Goal: Task Accomplishment & Management: Complete application form

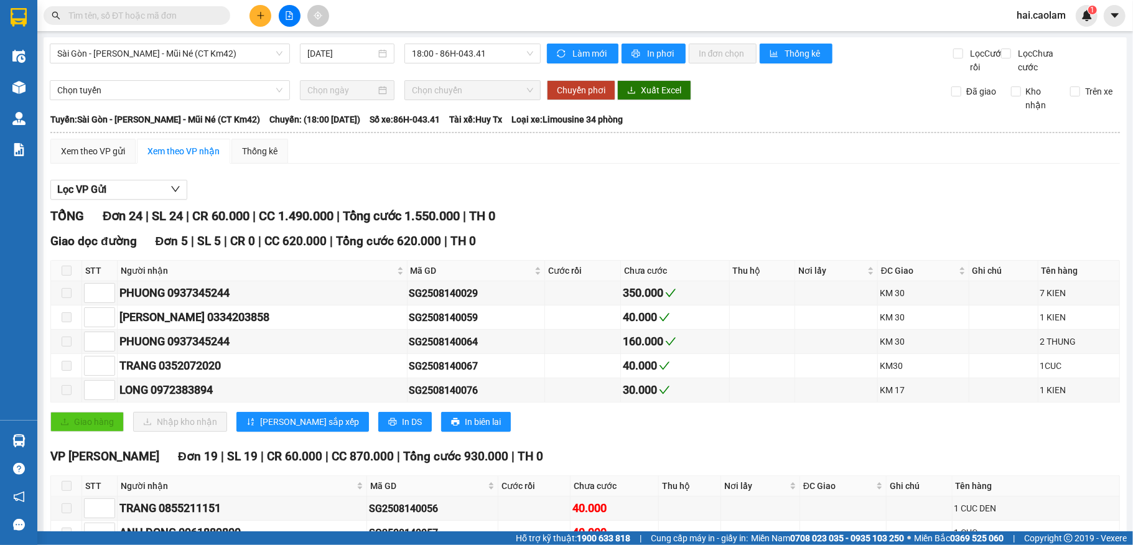
click at [258, 16] on icon "plus" at bounding box center [260, 15] width 9 height 9
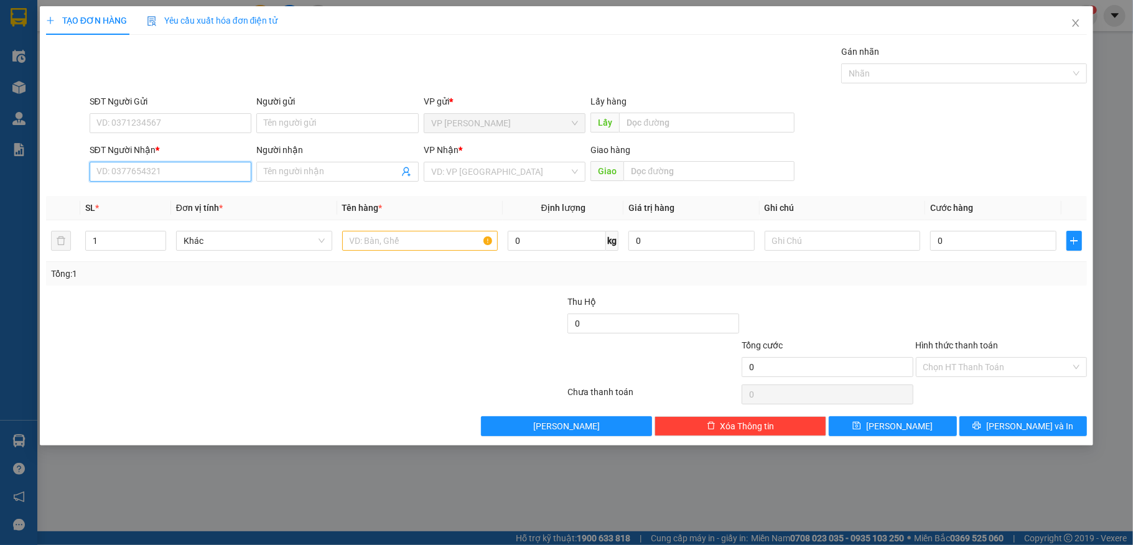
click at [139, 174] on input "SĐT Người Nhận *" at bounding box center [171, 172] width 162 height 20
type input "098585898"
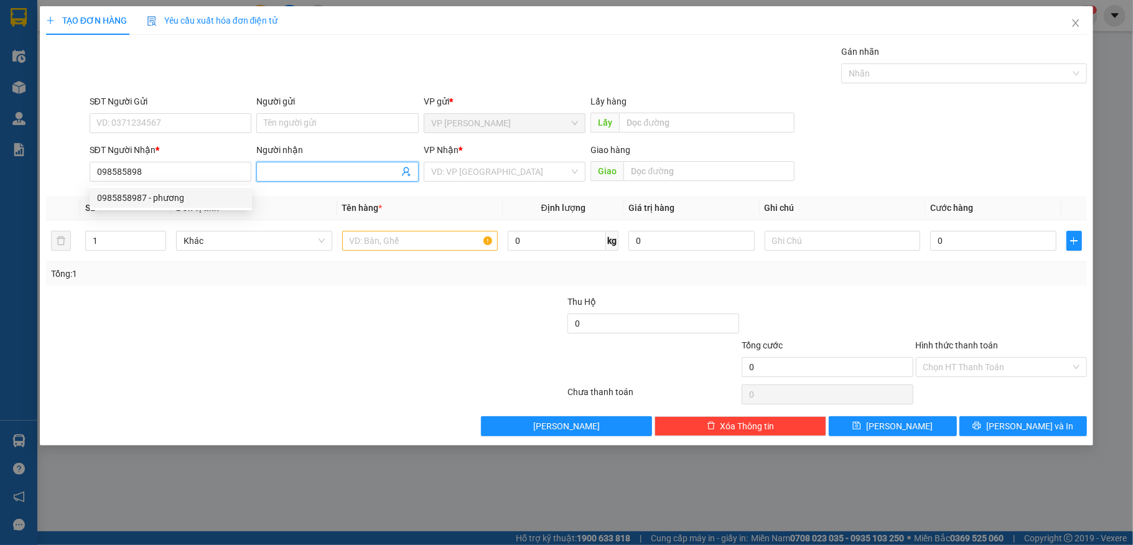
click at [290, 172] on input "Người nhận" at bounding box center [331, 172] width 135 height 14
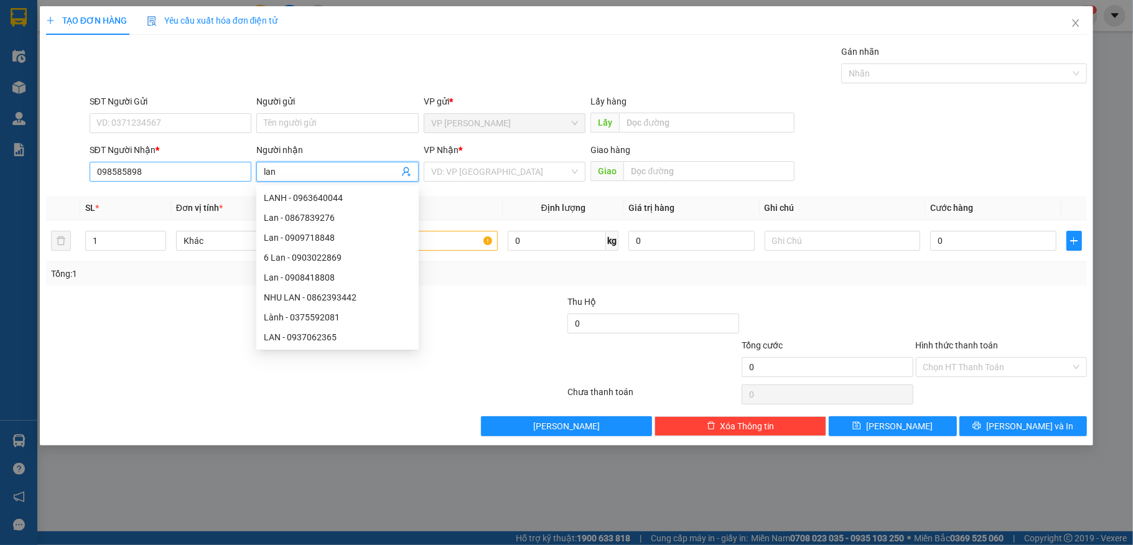
type input "lan"
click at [163, 174] on input "098585898" at bounding box center [171, 172] width 162 height 20
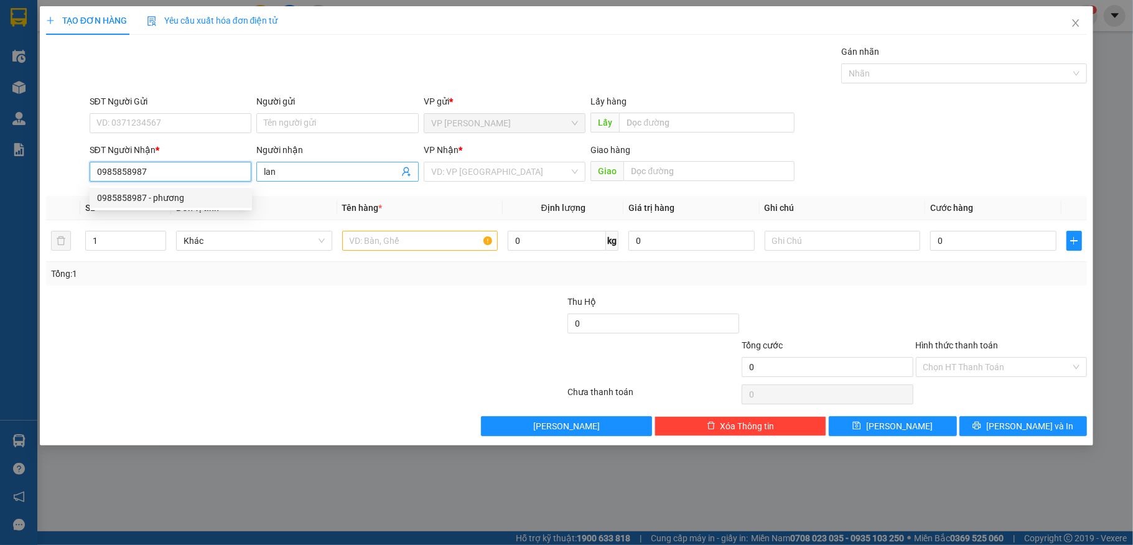
type input "0985858987"
drag, startPoint x: 322, startPoint y: 173, endPoint x: 317, endPoint y: 167, distance: 7.1
click at [326, 170] on input "lan" at bounding box center [331, 172] width 135 height 14
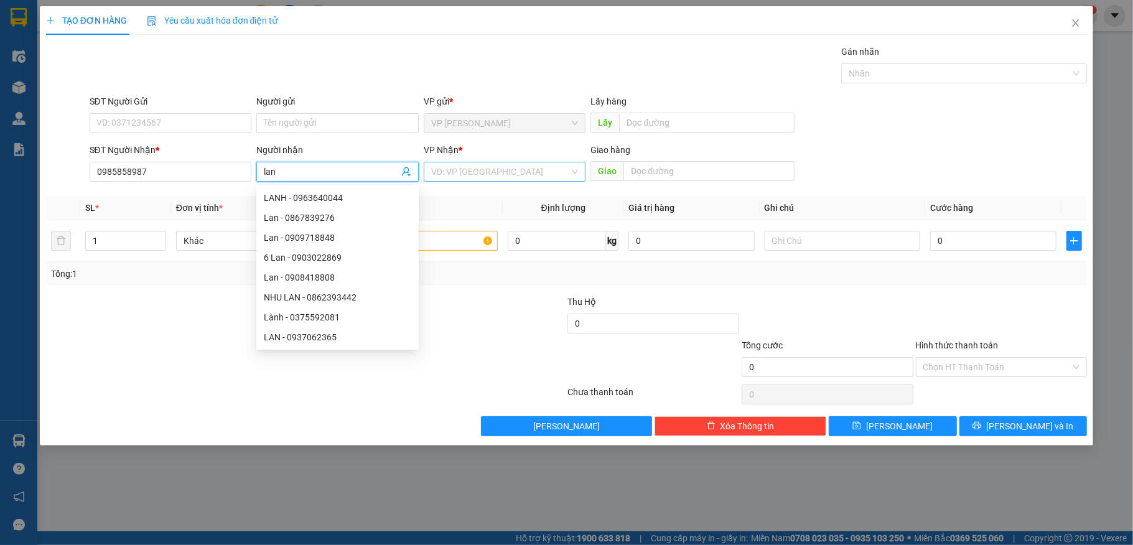
click at [539, 178] on input "search" at bounding box center [500, 171] width 139 height 19
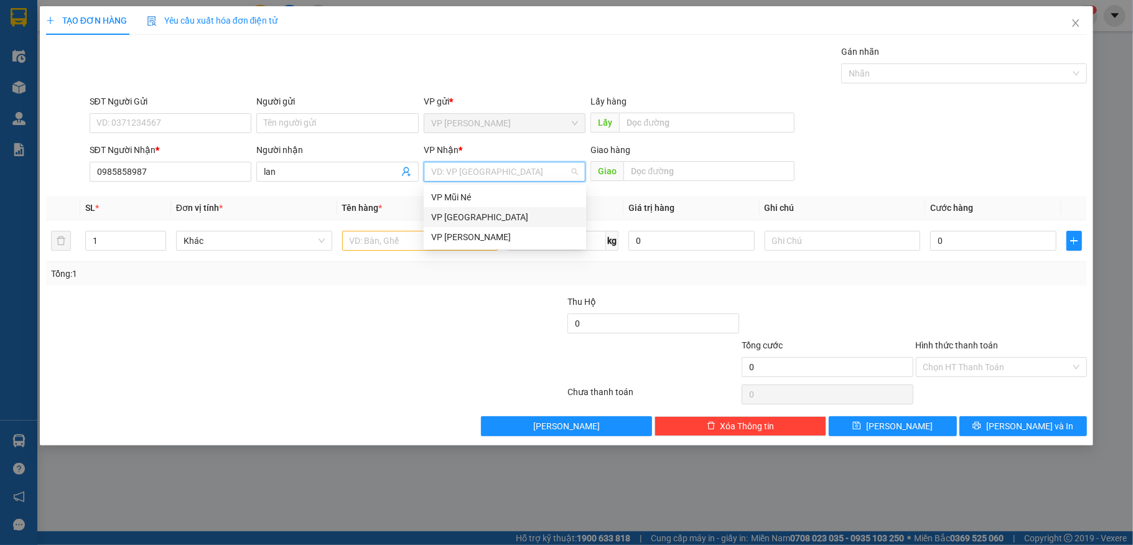
click at [447, 215] on div "VP [GEOGRAPHIC_DATA]" at bounding box center [504, 217] width 147 height 14
click at [496, 172] on span "VP [GEOGRAPHIC_DATA]" at bounding box center [504, 171] width 147 height 19
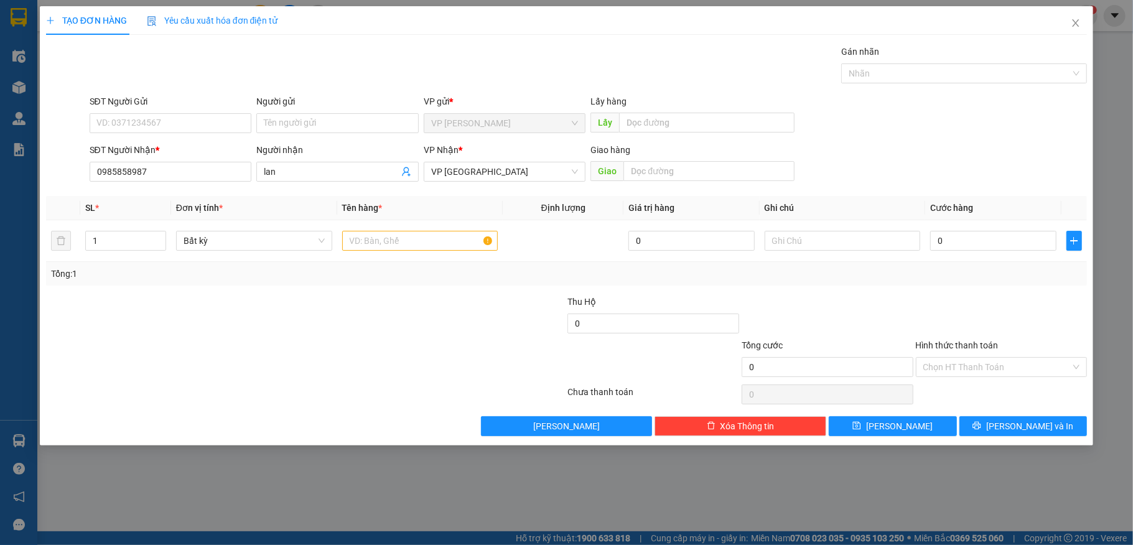
click at [667, 282] on div "Tổng: 1" at bounding box center [566, 274] width 1041 height 24
click at [578, 170] on div "VP [GEOGRAPHIC_DATA]" at bounding box center [505, 172] width 162 height 20
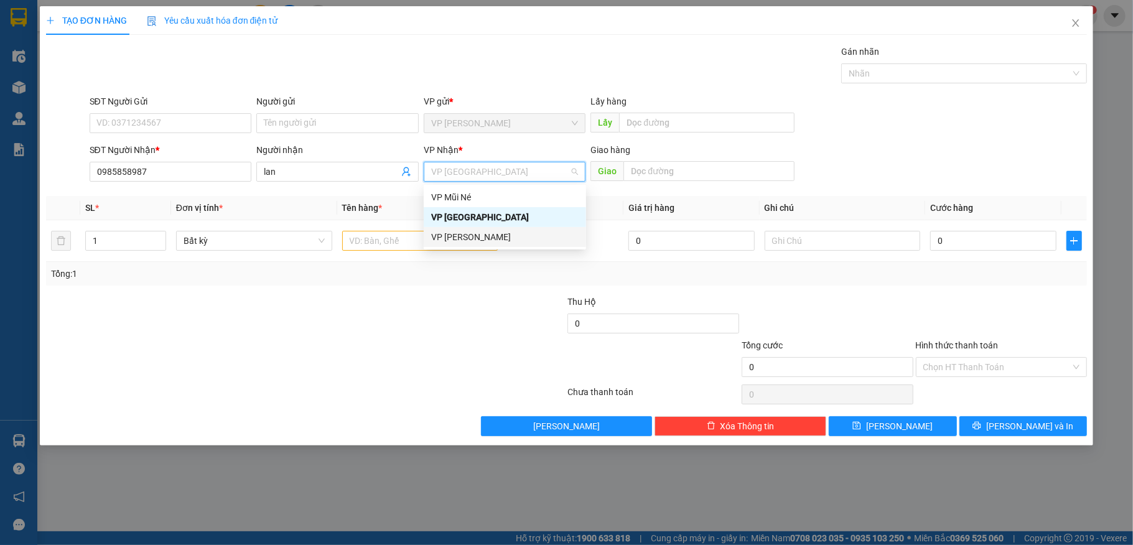
drag, startPoint x: 480, startPoint y: 274, endPoint x: 491, endPoint y: 274, distance: 11.2
click at [481, 274] on div "Tổng: 1" at bounding box center [566, 274] width 1031 height 14
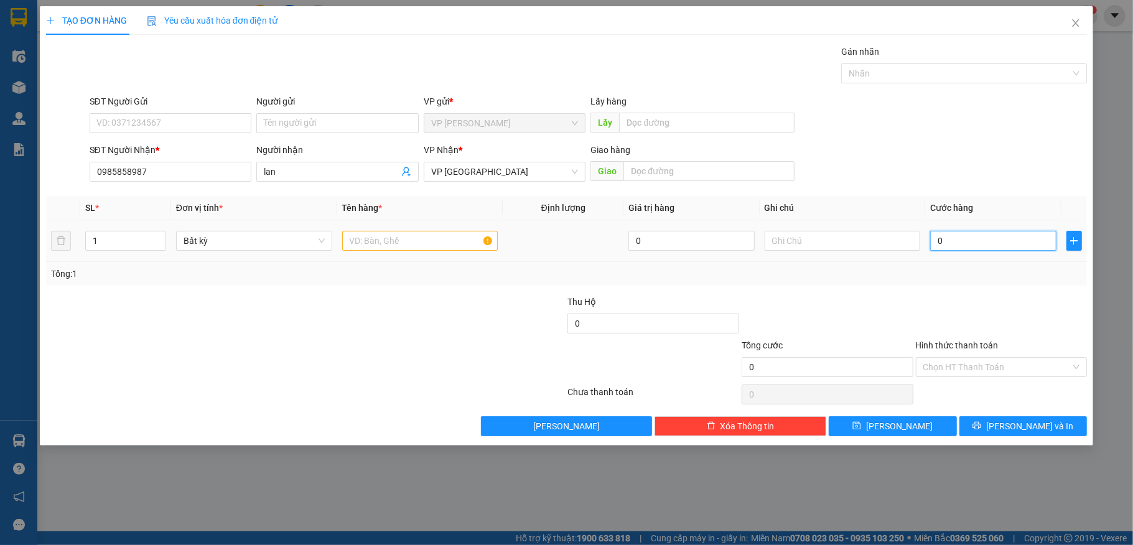
click at [991, 243] on input "0" at bounding box center [993, 241] width 126 height 20
type input "5"
type input "50"
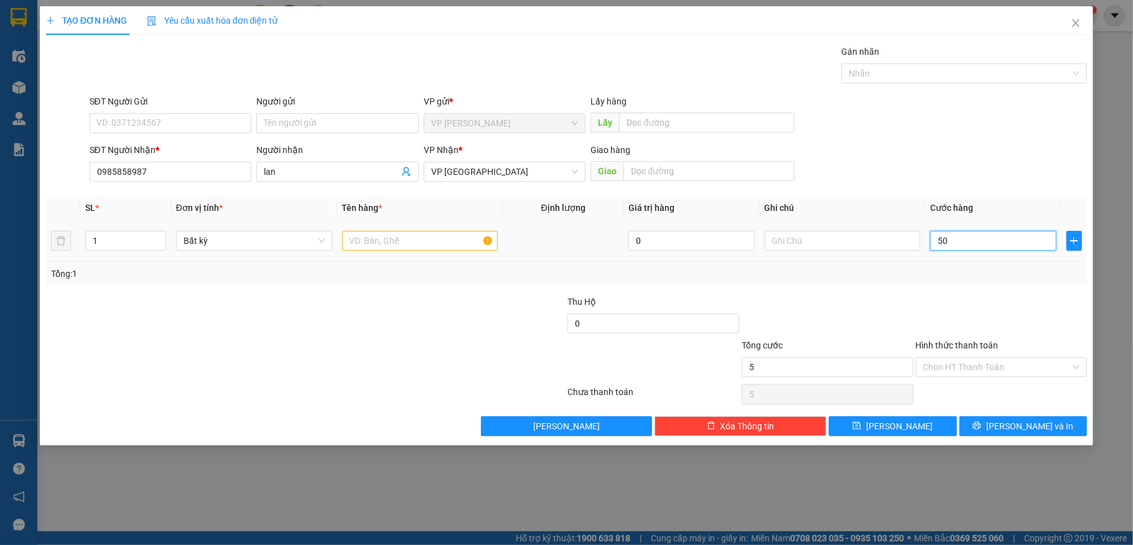
type input "50"
type input "50.000"
click at [996, 369] on input "Hình thức thanh toán" at bounding box center [997, 367] width 148 height 19
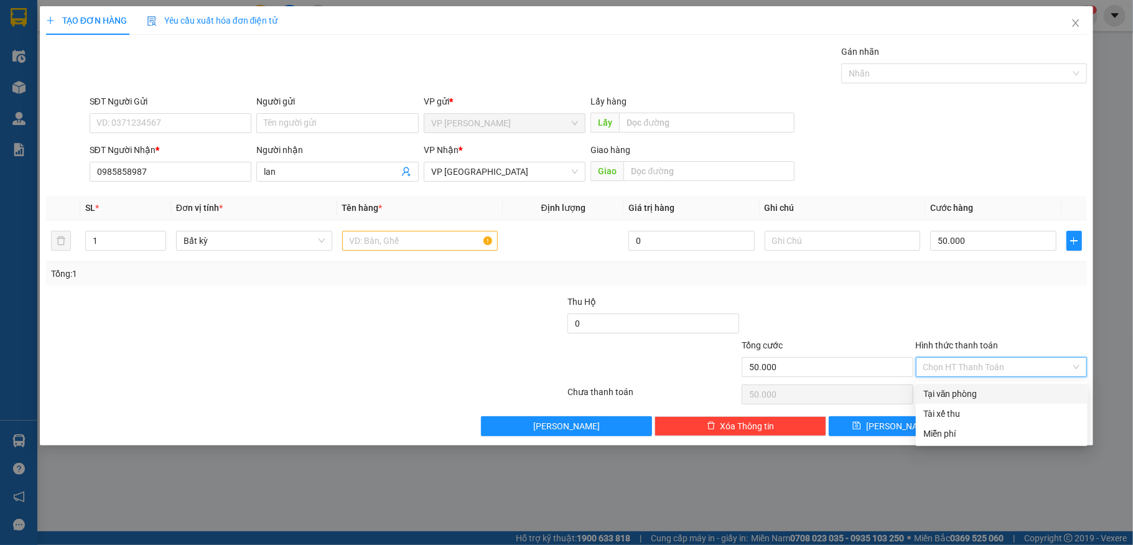
click at [977, 394] on div "Tại văn phòng" at bounding box center [1001, 394] width 157 height 14
type input "0"
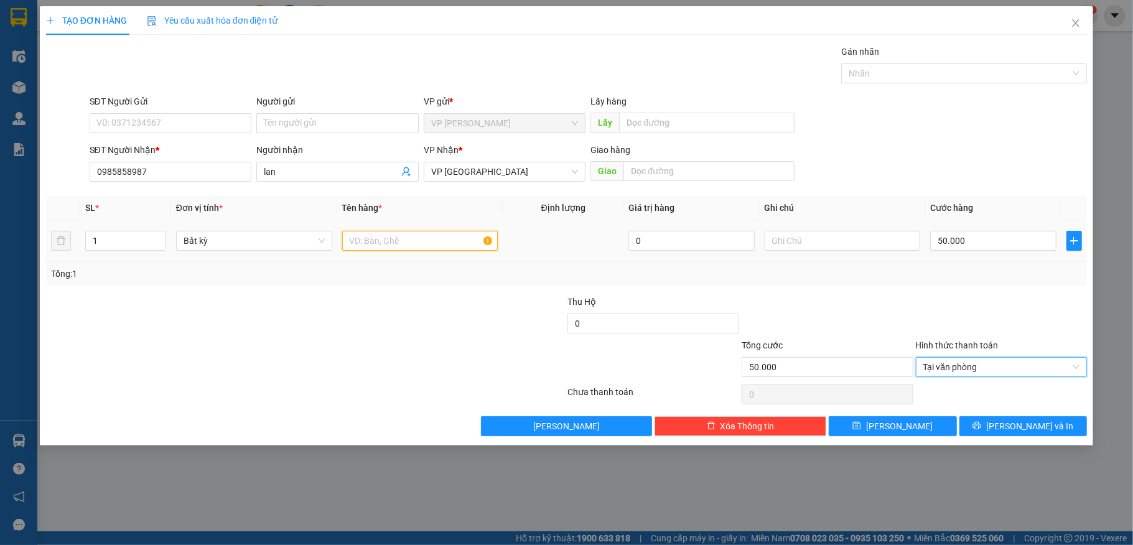
click at [444, 245] on input "text" at bounding box center [420, 241] width 156 height 20
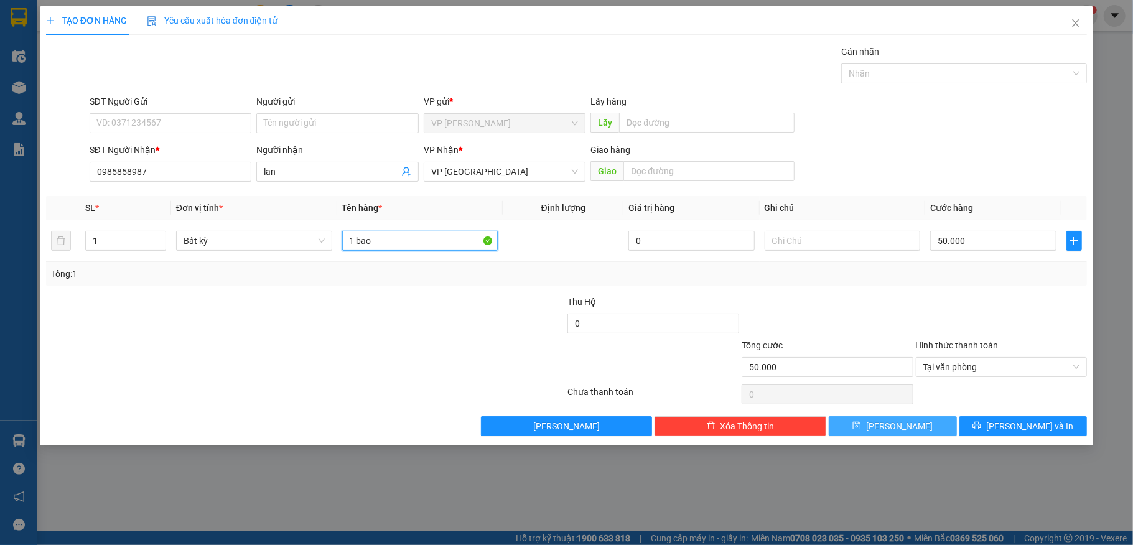
type input "1 bao"
click at [899, 429] on span "Lưu" at bounding box center [899, 426] width 67 height 14
type input "0"
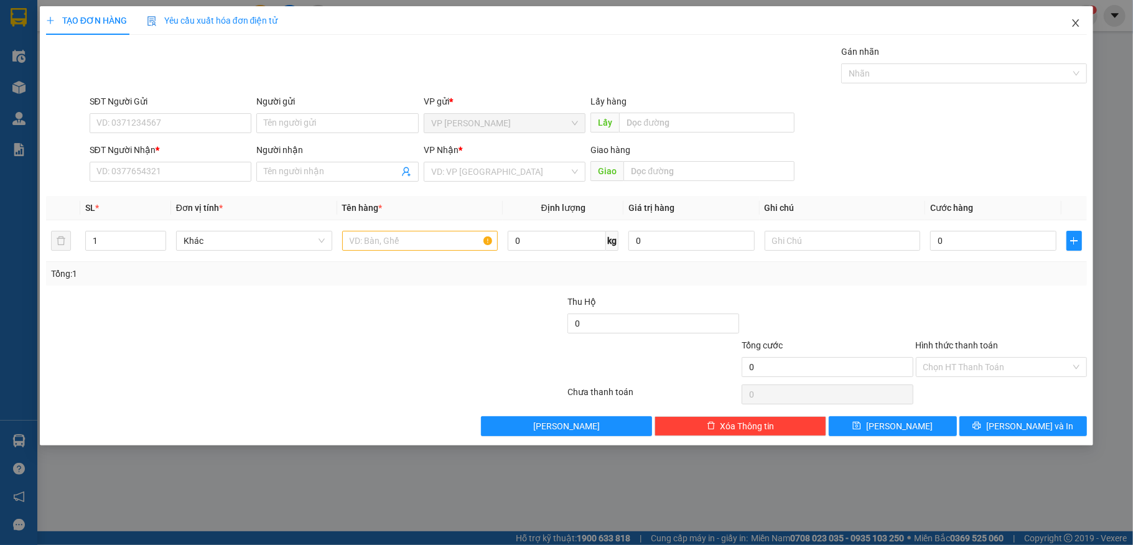
click at [1071, 20] on icon "close" at bounding box center [1076, 23] width 10 height 10
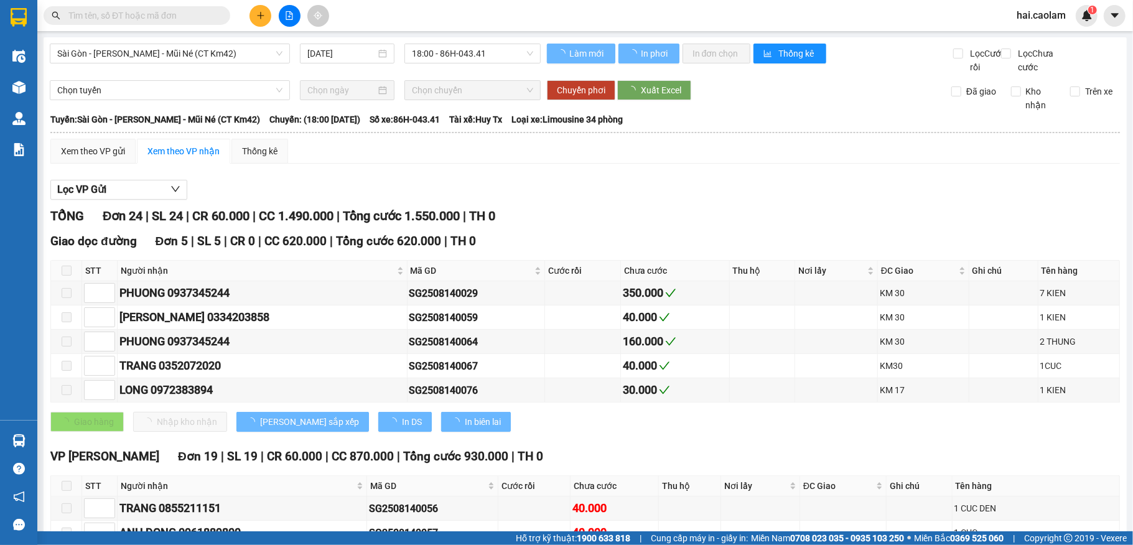
click at [3, 78] on div "Kho hàng mới" at bounding box center [18, 87] width 37 height 31
click at [22, 86] on img at bounding box center [18, 87] width 13 height 13
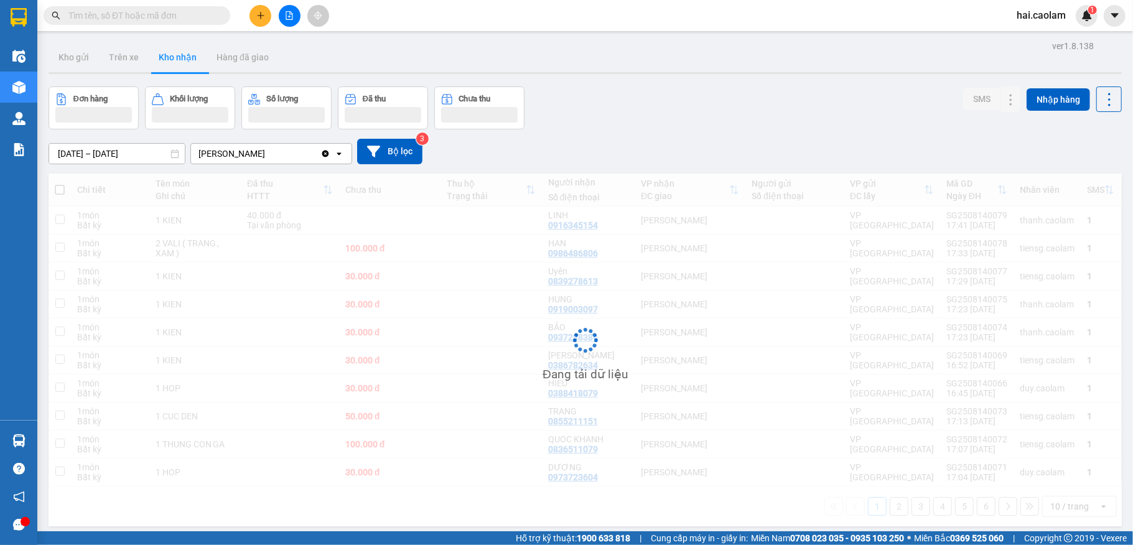
click at [80, 68] on button "Kho gửi" at bounding box center [74, 57] width 50 height 30
drag, startPoint x: 87, startPoint y: 75, endPoint x: 80, endPoint y: 68, distance: 10.1
click at [80, 68] on button "Kho gửi" at bounding box center [74, 57] width 50 height 30
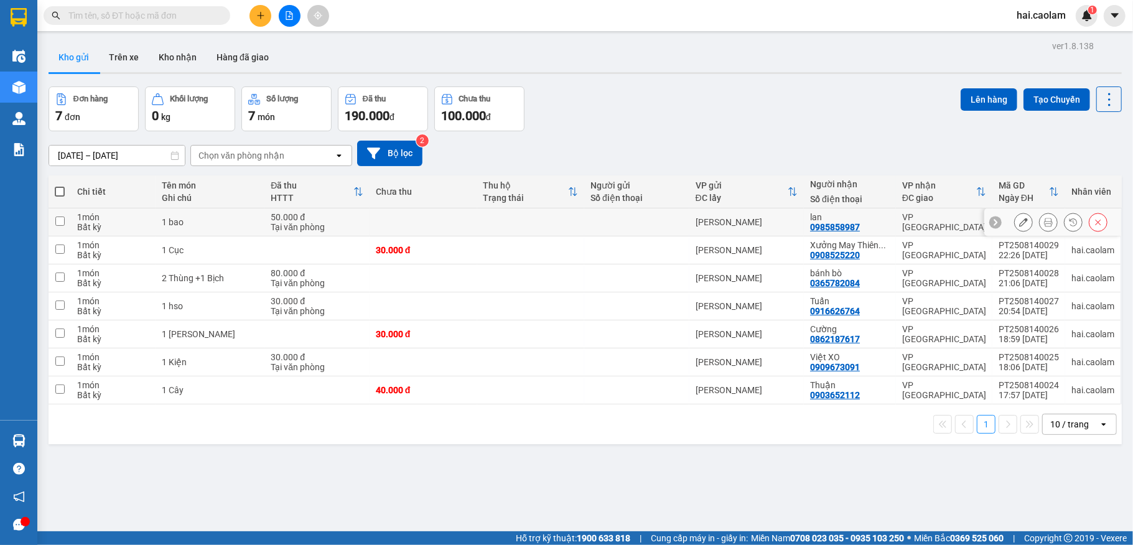
click at [1039, 225] on button at bounding box center [1047, 222] width 17 height 22
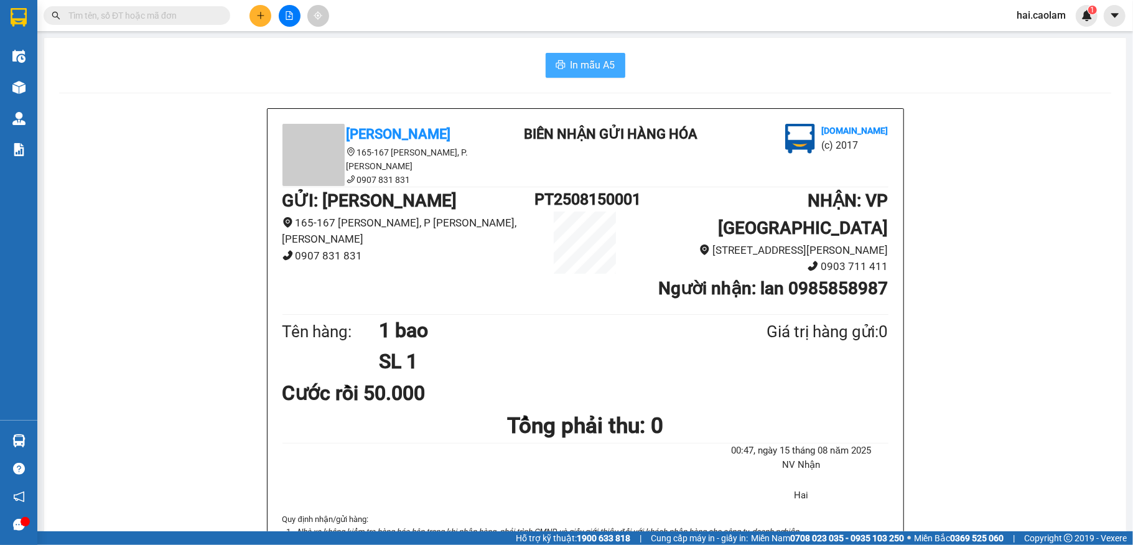
click at [597, 56] on button "In mẫu A5" at bounding box center [586, 65] width 80 height 25
